Goal: Navigation & Orientation: Find specific page/section

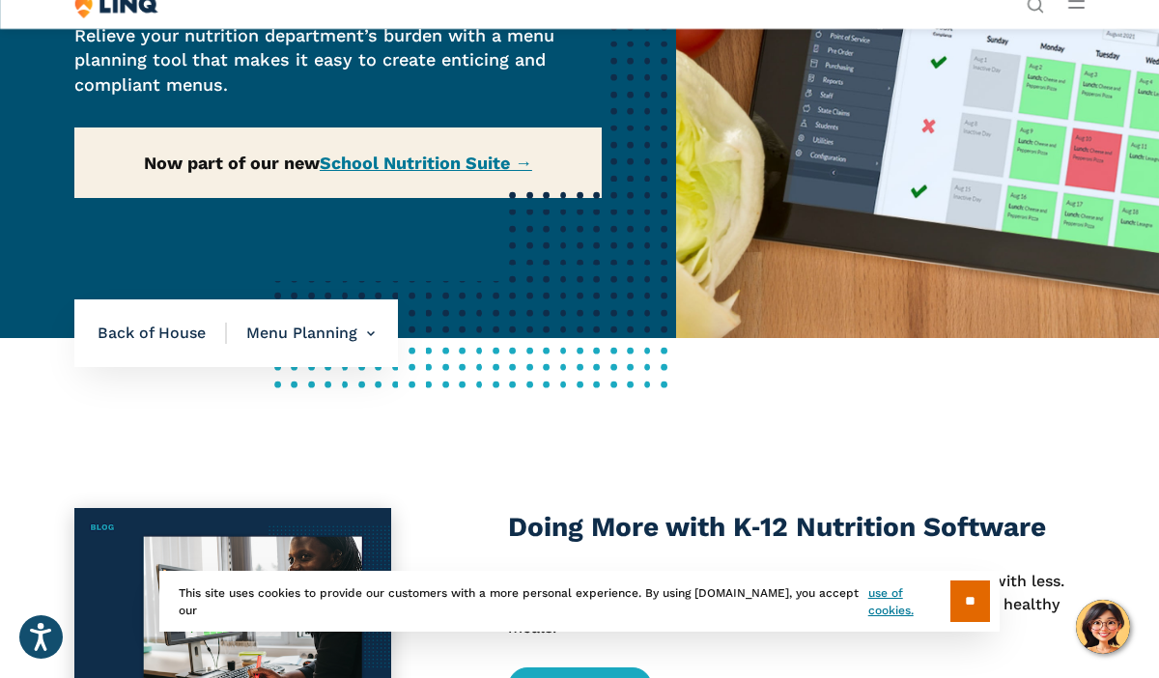
click at [443, 166] on div "Home / Solutions / LINQ Nutrition / School Nutrition / Back of House / Menu Pla…" at bounding box center [338, 60] width 676 height 555
click at [425, 160] on div "Home / Solutions / LINQ Nutrition / School Nutrition / Back of House / Menu Pla…" at bounding box center [338, 60] width 676 height 555
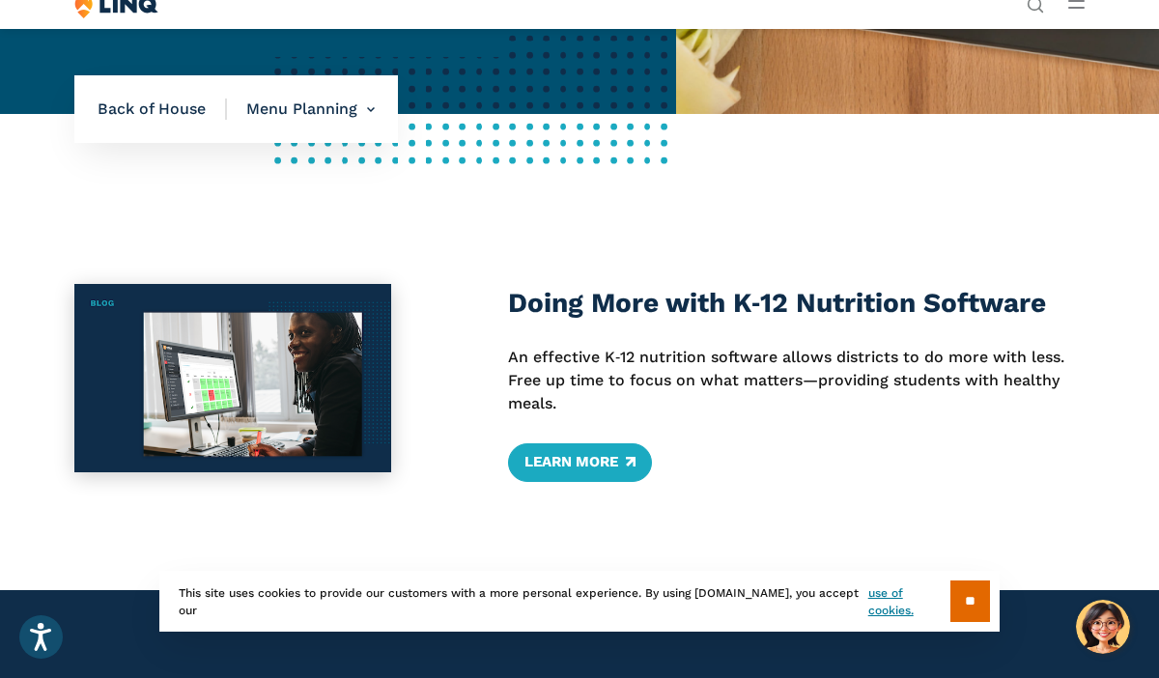
scroll to position [541, 0]
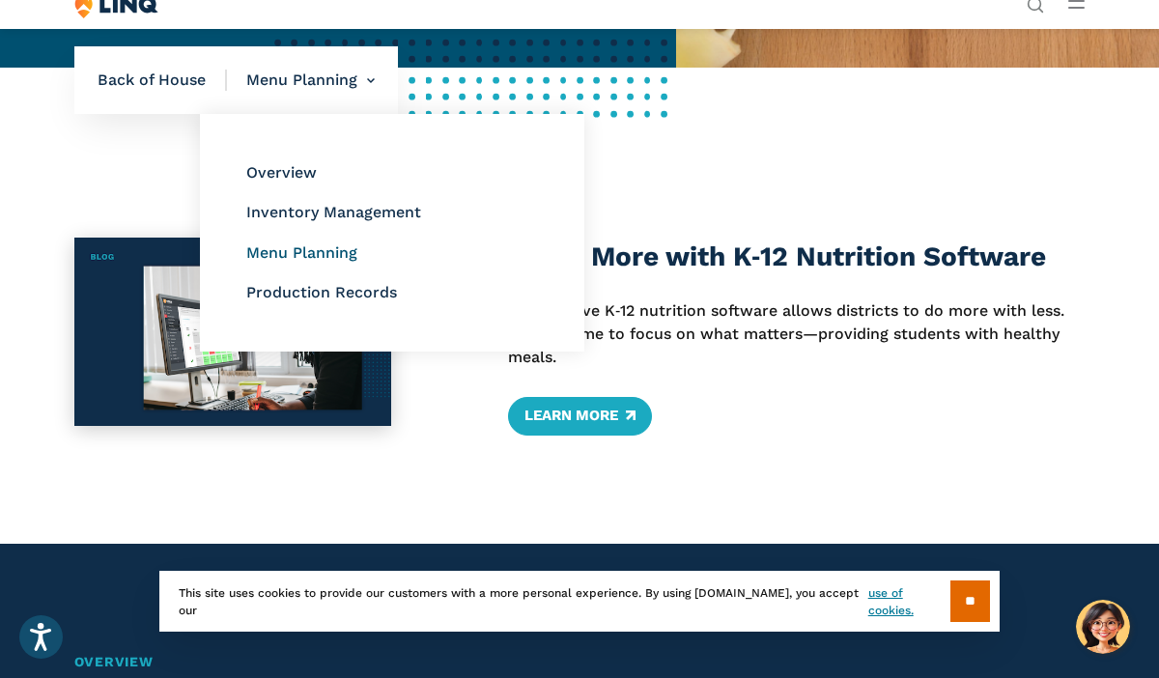
click at [319, 248] on link "Menu Planning" at bounding box center [301, 252] width 111 height 18
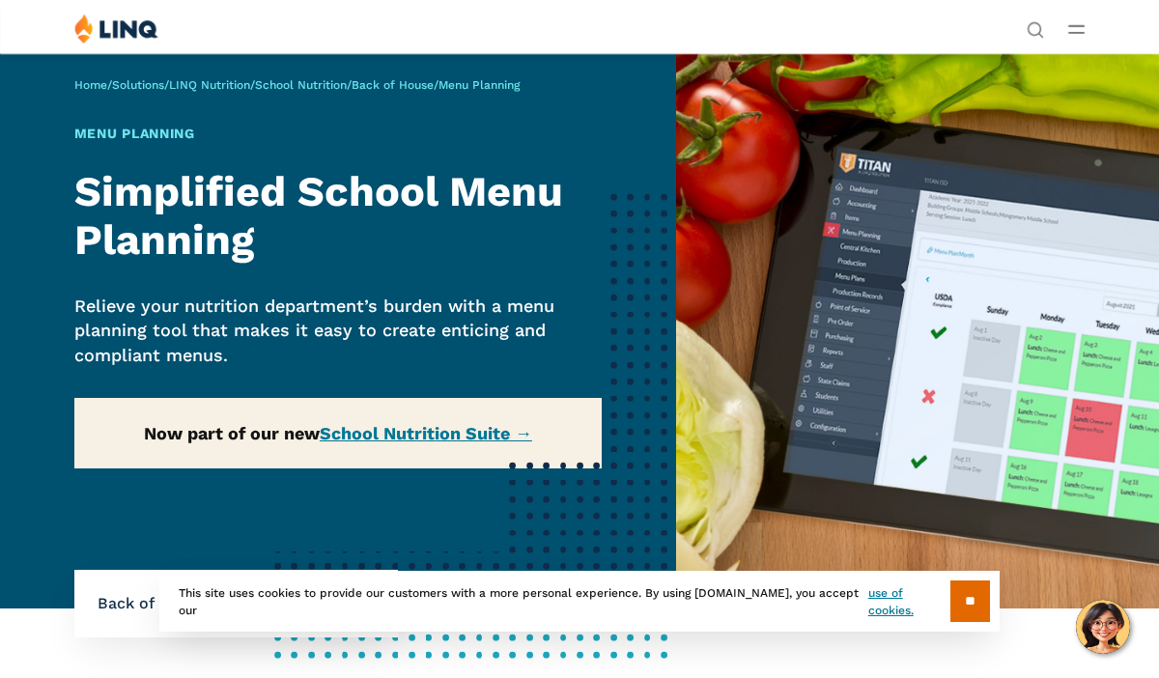
click at [501, 191] on div "Home / Solutions / LINQ Nutrition / School Nutrition / Back of House / Menu Pla…" at bounding box center [338, 330] width 676 height 555
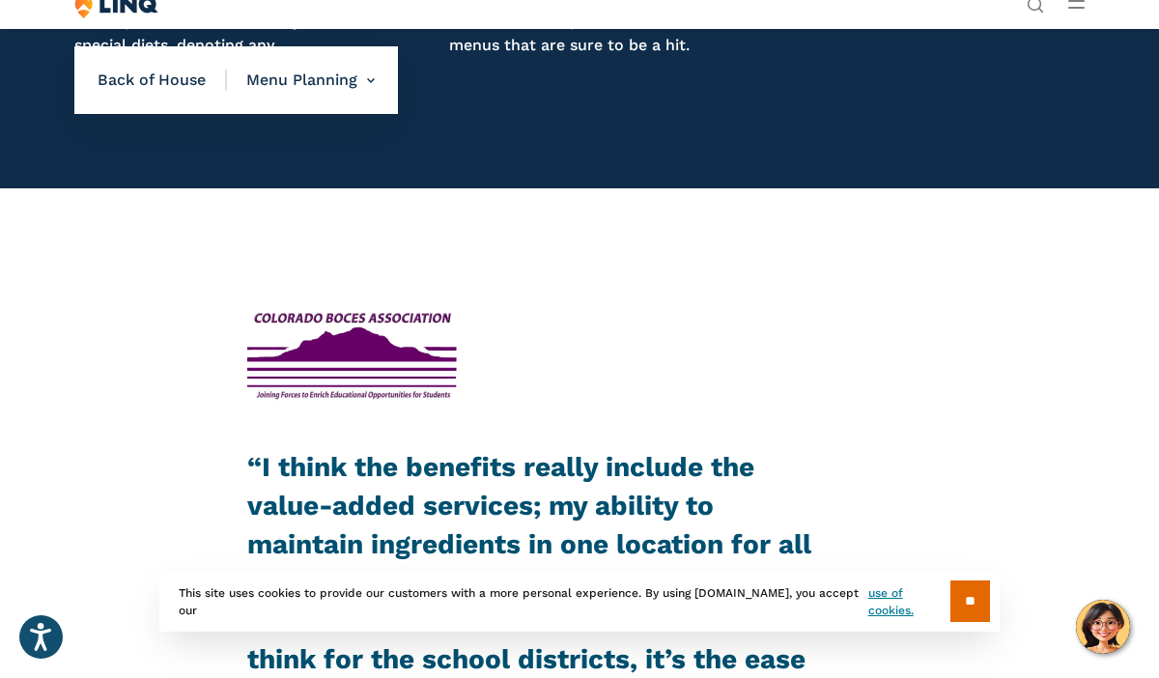
scroll to position [2047, 0]
